Goal: Task Accomplishment & Management: Manage account settings

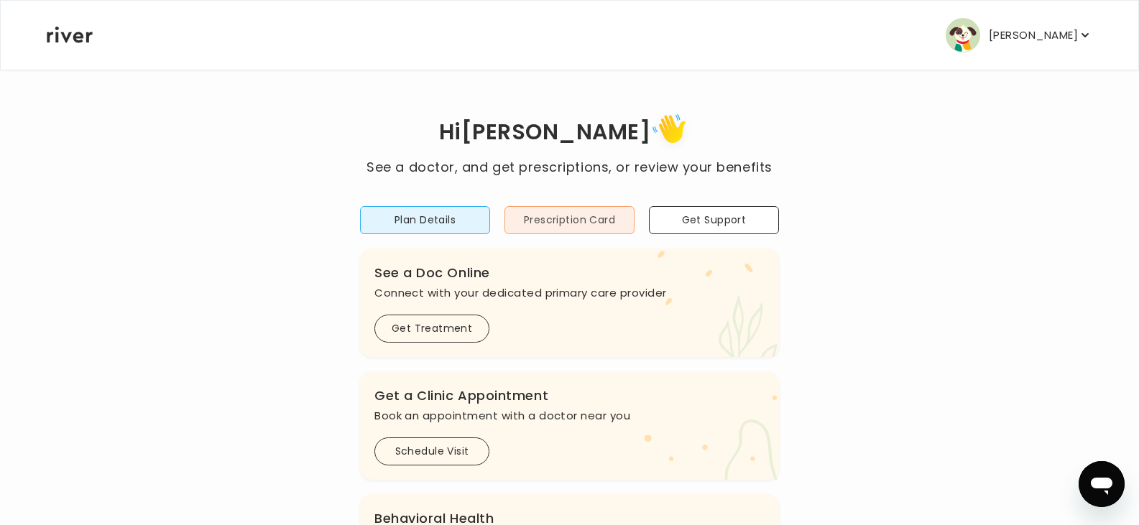
click at [606, 223] on button "Prescription Card" at bounding box center [570, 220] width 130 height 28
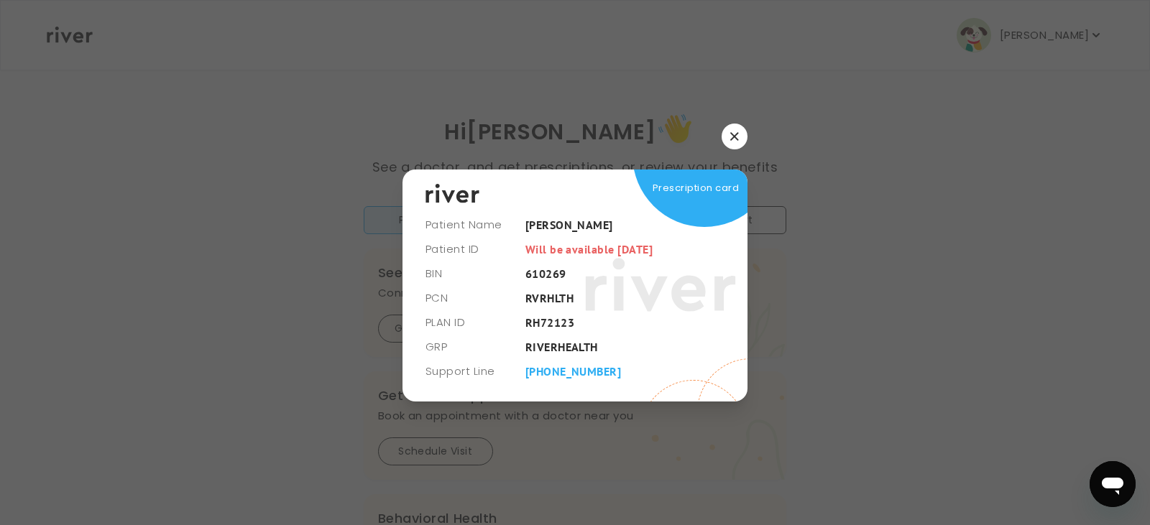
click at [733, 130] on button "button" at bounding box center [735, 137] width 26 height 26
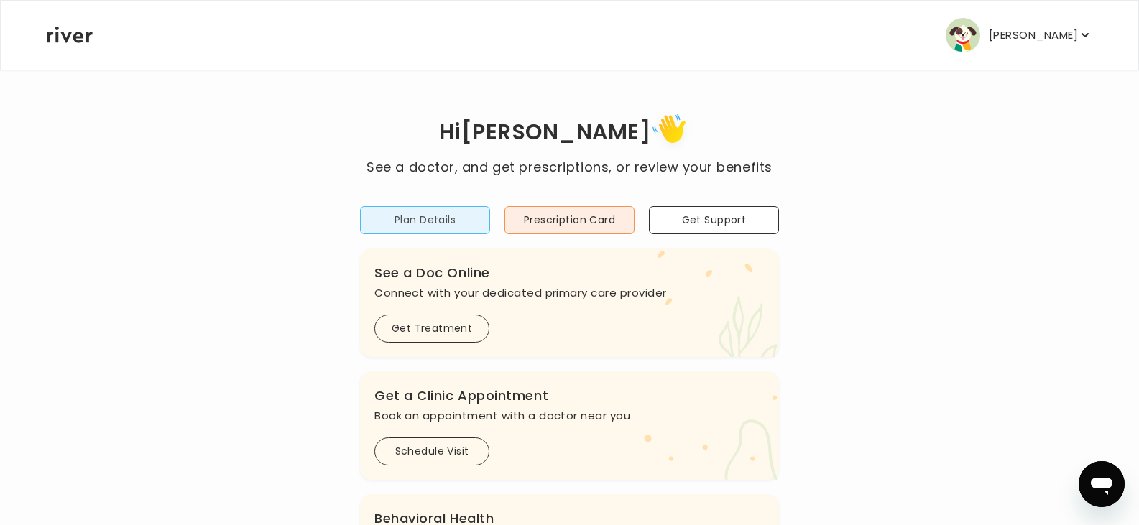
click at [426, 224] on button "Plan Details" at bounding box center [425, 220] width 130 height 28
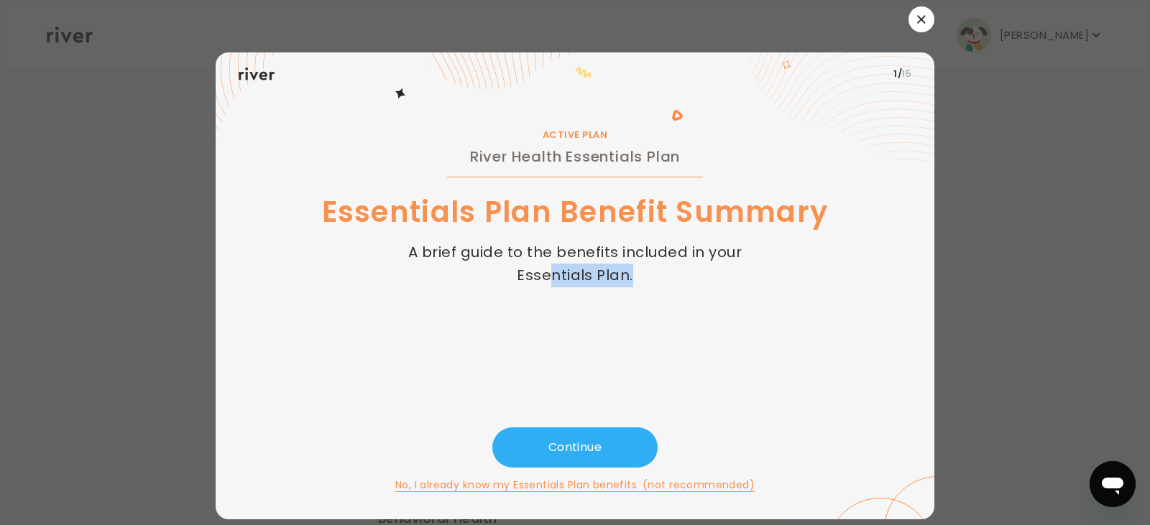
drag, startPoint x: 735, startPoint y: 281, endPoint x: 555, endPoint y: 282, distance: 180.4
click at [555, 282] on div "ACTIVE PLAN River Health Essentials Plan Essentials Plan Benefit Summary A brie…" at bounding box center [575, 262] width 673 height 332
click at [909, 74] on icon at bounding box center [832, 107] width 205 height 110
click at [916, 12] on button "button" at bounding box center [921, 19] width 26 height 26
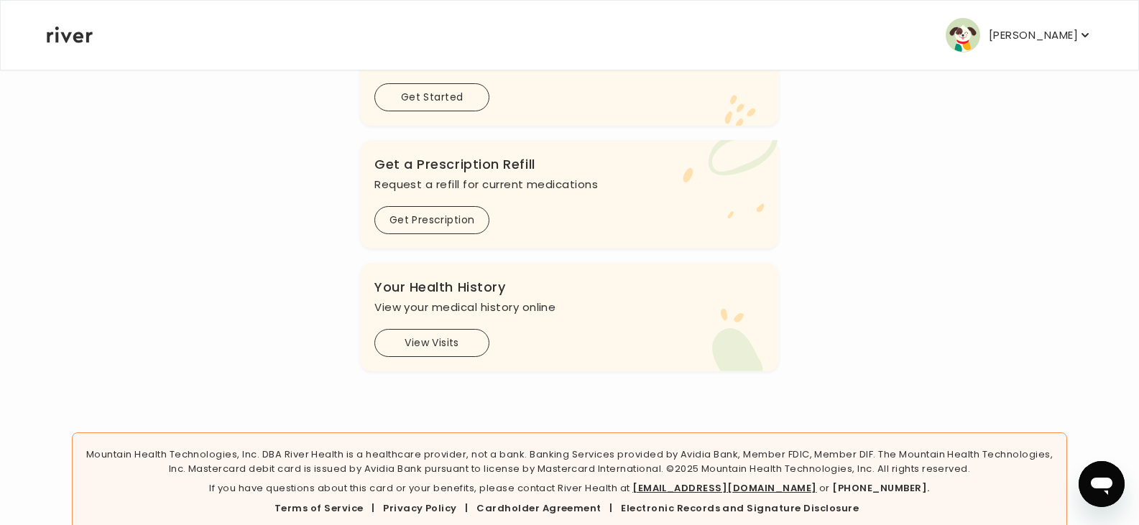
scroll to position [503, 0]
